Goal: Check status: Check status

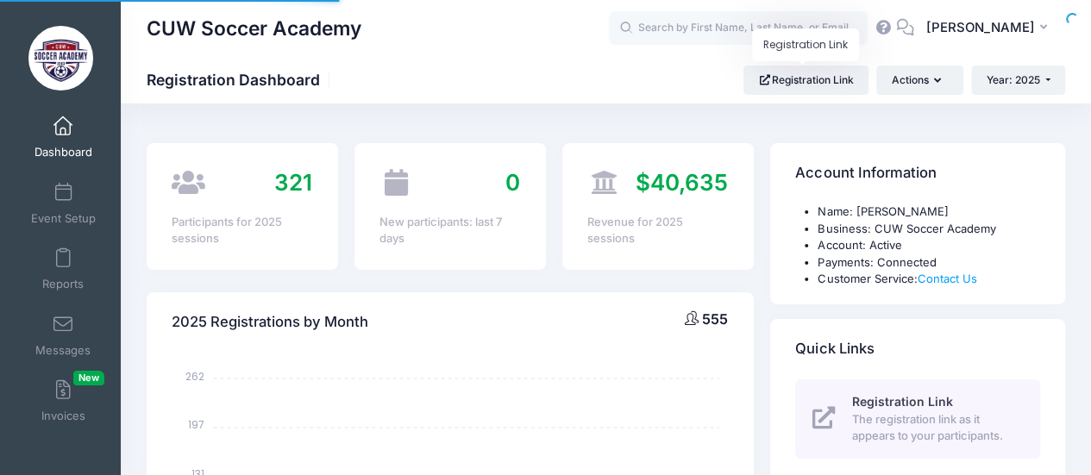
select select
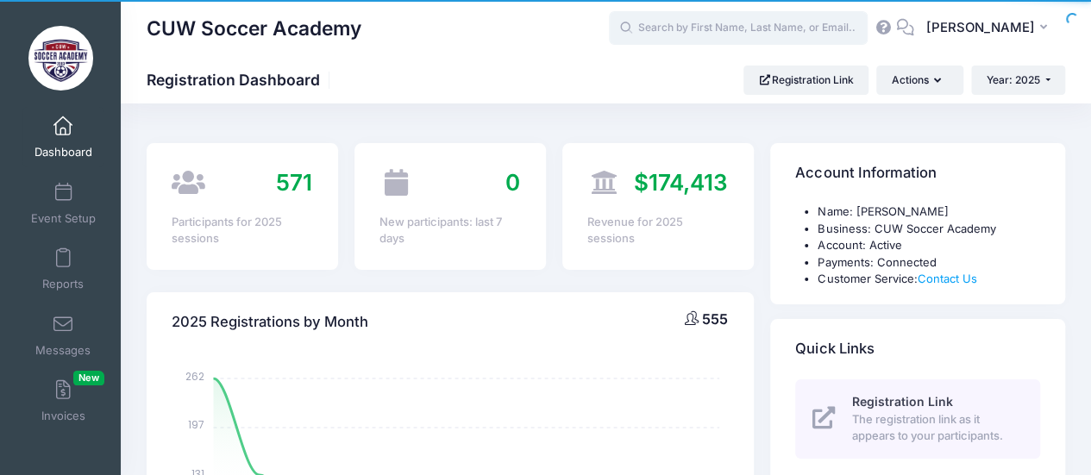
click at [742, 27] on input "text" at bounding box center [738, 28] width 259 height 34
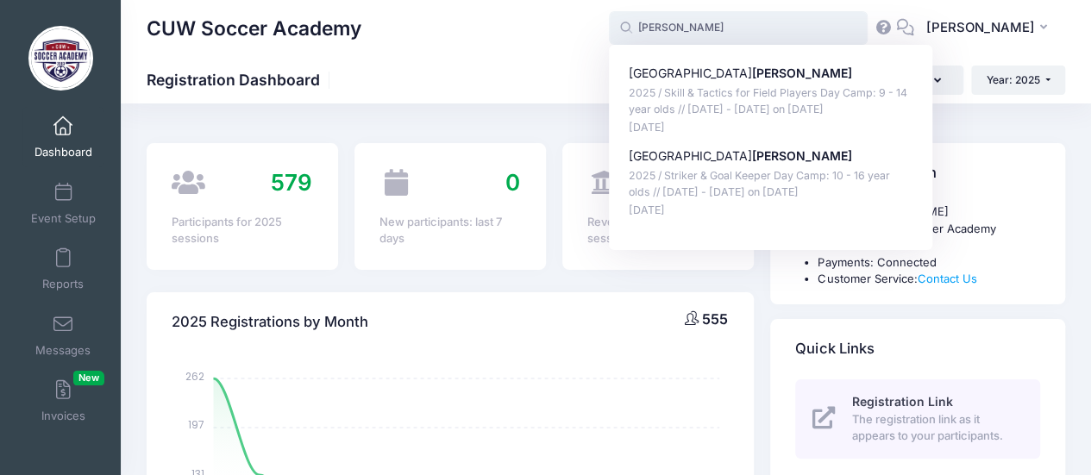
type input "Sydney Stahl (2025 / Skill &amp; Tactics for Field Players Day Camp: 9 - 14 yea…"
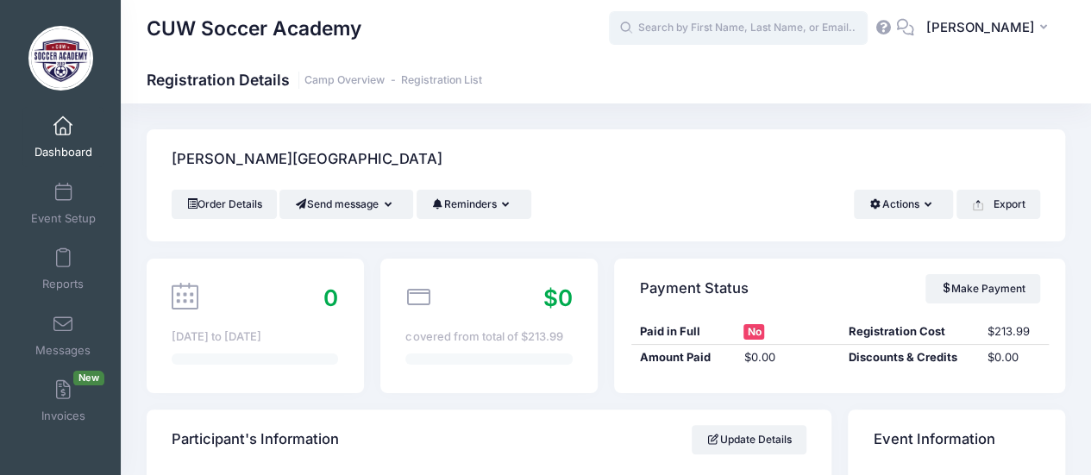
click at [761, 29] on input "text" at bounding box center [738, 28] width 259 height 34
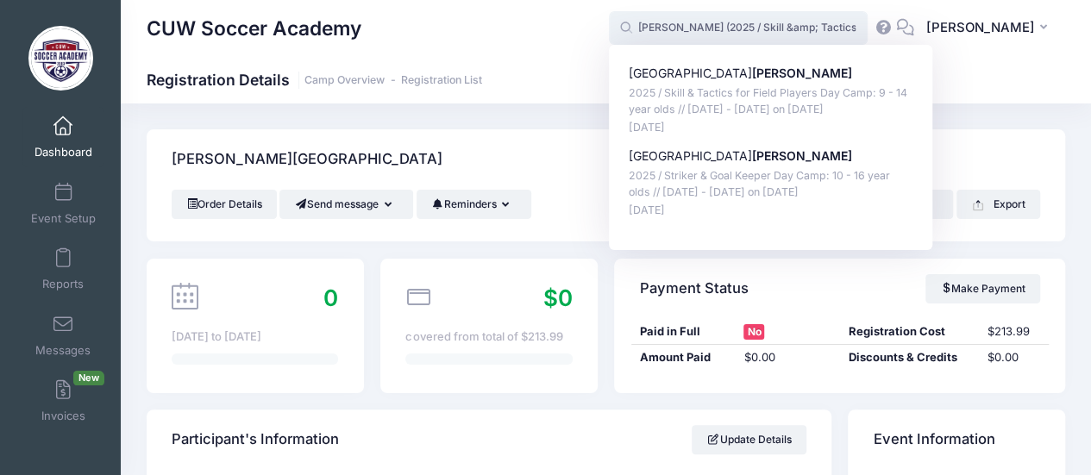
type input "Sydney Stahl (2025 / Striker &amp; Goal Keeper Day Camp: 10 - 16 year olds // A…"
